Goal: Register for event/course

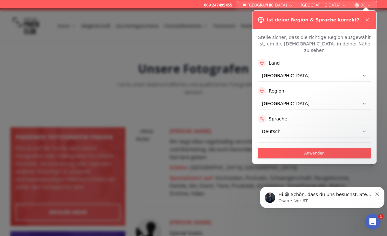
click at [318, 148] on button "Anwenden" at bounding box center [314, 153] width 113 height 10
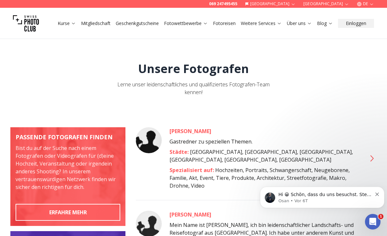
click at [304, 23] on link "Über uns" at bounding box center [299, 23] width 25 height 6
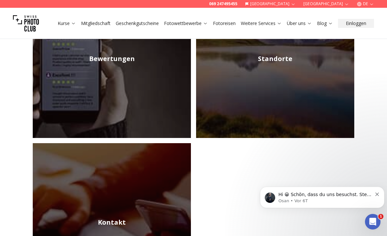
scroll to position [318, 0]
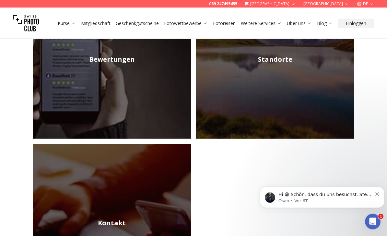
click at [323, 112] on img at bounding box center [275, 60] width 158 height 158
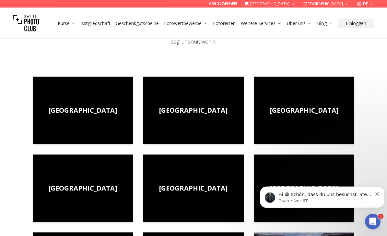
scroll to position [80, 0]
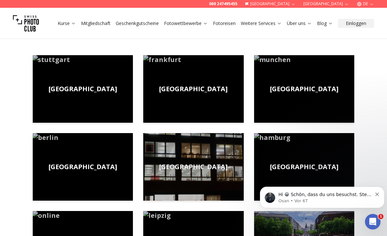
click at [330, 96] on img at bounding box center [304, 88] width 100 height 67
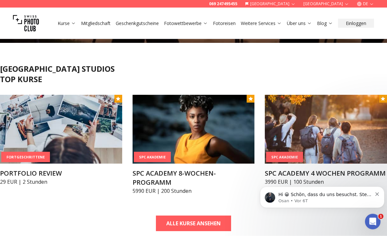
scroll to position [165, 0]
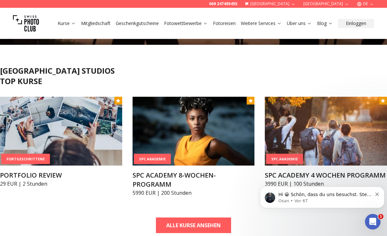
click at [36, 137] on img at bounding box center [61, 131] width 122 height 69
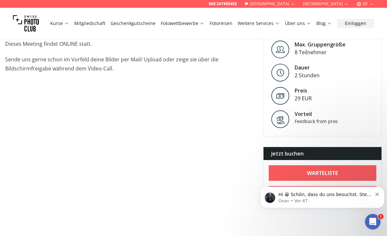
scroll to position [205, 0]
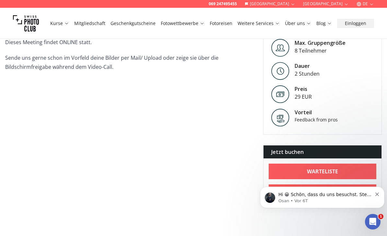
click at [230, 159] on div "Kursinfo Erhalte wertvolles Feedback zu deinem Portfolio oder einzelnen Bildern…" at bounding box center [193, 100] width 387 height 210
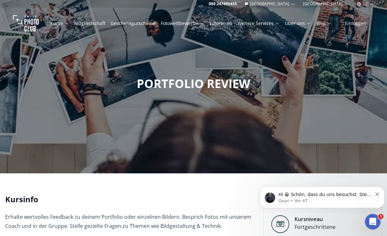
scroll to position [0, 0]
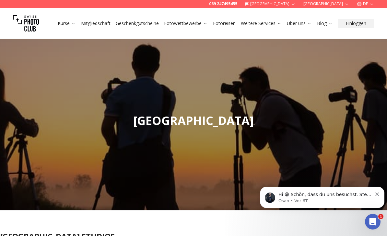
click at [300, 26] on link "Über uns" at bounding box center [299, 23] width 25 height 6
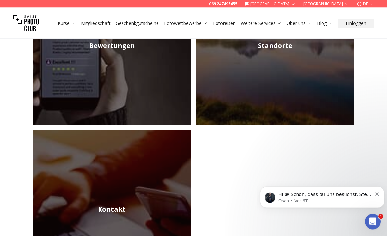
scroll to position [321, 0]
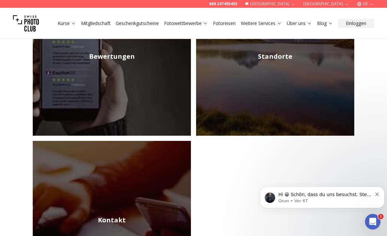
click at [326, 106] on img at bounding box center [275, 56] width 158 height 158
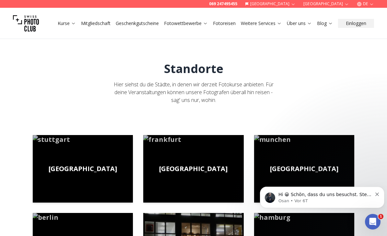
click at [323, 167] on img at bounding box center [304, 168] width 100 height 67
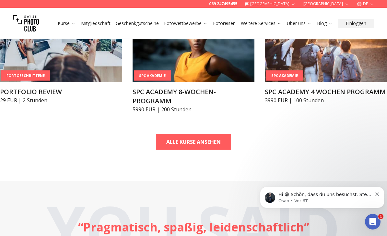
scroll to position [248, 0]
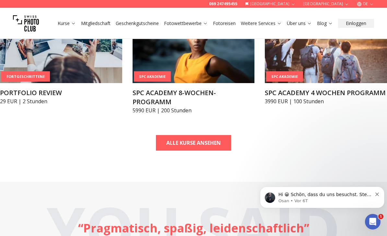
click at [214, 139] on b "ALLE KURSE ANSEHEN" at bounding box center [193, 143] width 54 height 8
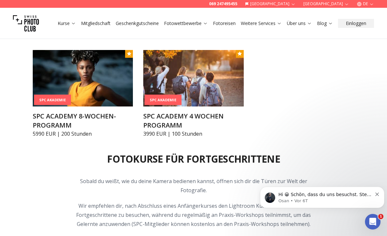
scroll to position [618, 0]
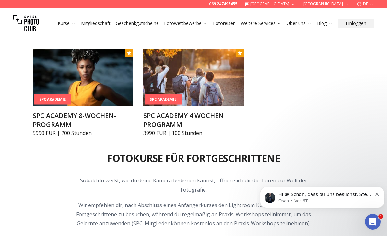
click at [219, 84] on img at bounding box center [193, 77] width 100 height 56
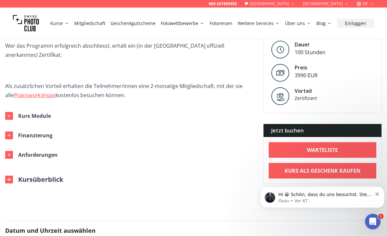
scroll to position [343, 0]
click at [8, 114] on icon "button" at bounding box center [8, 115] width 3 height 3
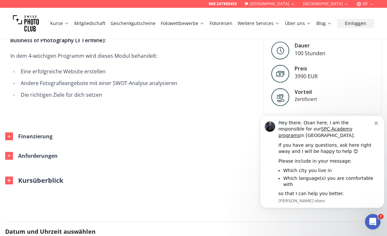
scroll to position [1002, 0]
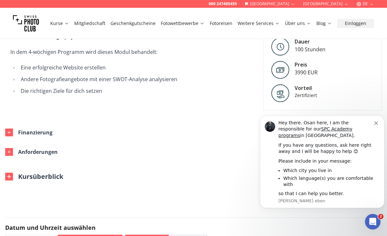
click at [1, 123] on button "Finanzierung" at bounding box center [124, 132] width 248 height 19
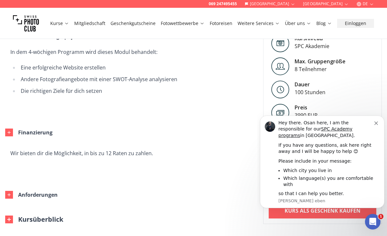
click at [14, 185] on button "Anforderungen" at bounding box center [124, 194] width 248 height 19
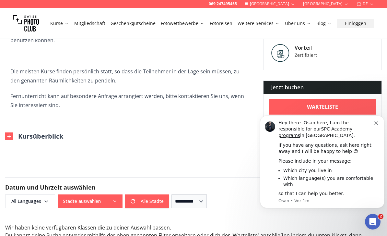
scroll to position [1245, 0]
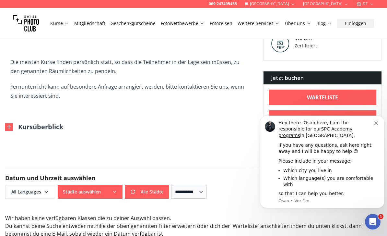
click at [13, 168] on div "**********" at bounding box center [193, 183] width 377 height 31
click at [9, 123] on img at bounding box center [9, 127] width 8 height 8
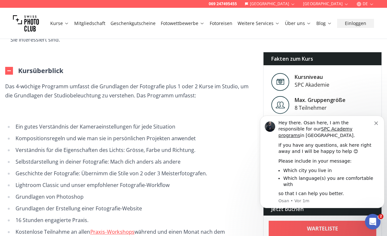
scroll to position [1301, 0]
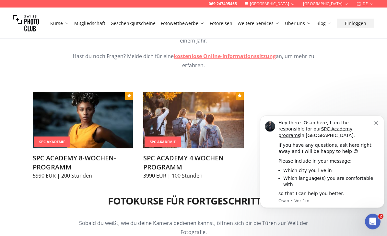
scroll to position [576, 0]
click at [46, 128] on img at bounding box center [83, 120] width 100 height 56
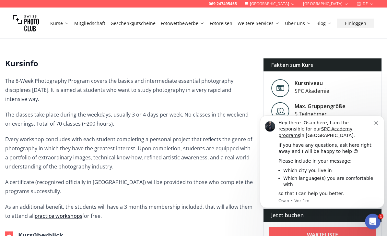
scroll to position [142, 0]
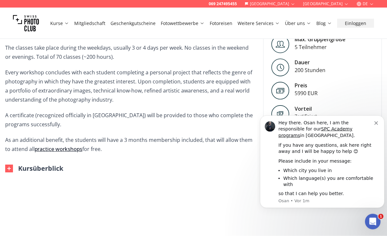
click at [10, 169] on img at bounding box center [9, 169] width 8 height 8
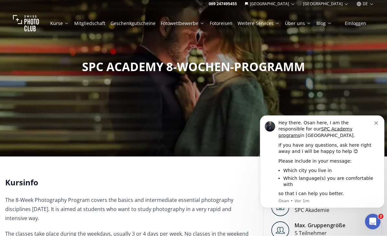
scroll to position [0, 0]
